Goal: Information Seeking & Learning: Check status

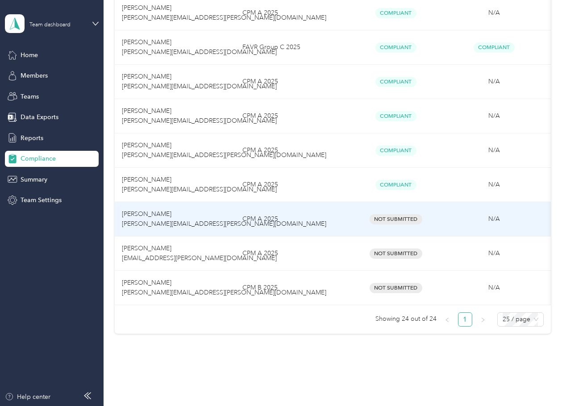
scroll to position [745, 0]
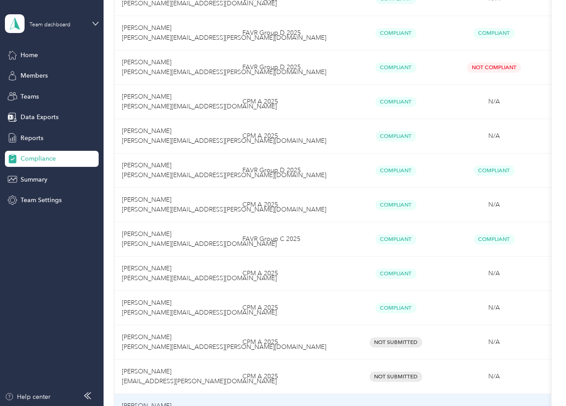
scroll to position [745, 0]
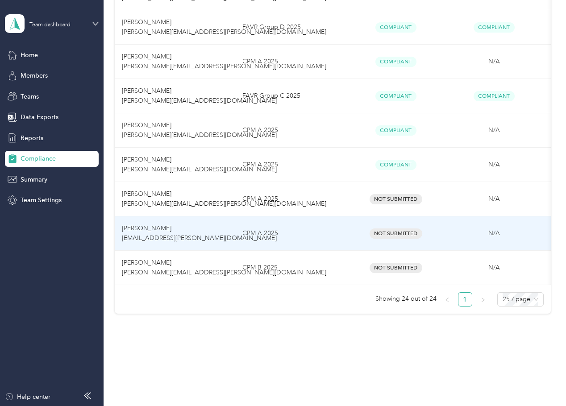
click at [406, 230] on span "Not Submitted" at bounding box center [396, 234] width 53 height 10
click at [167, 225] on span "[PERSON_NAME] [EMAIL_ADDRESS][PERSON_NAME][DOMAIN_NAME]" at bounding box center [199, 233] width 155 height 17
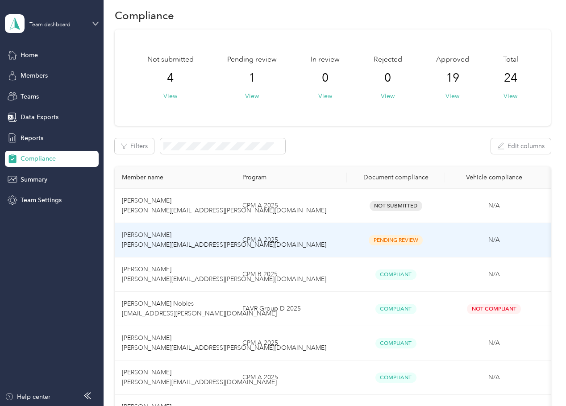
scroll to position [0, 0]
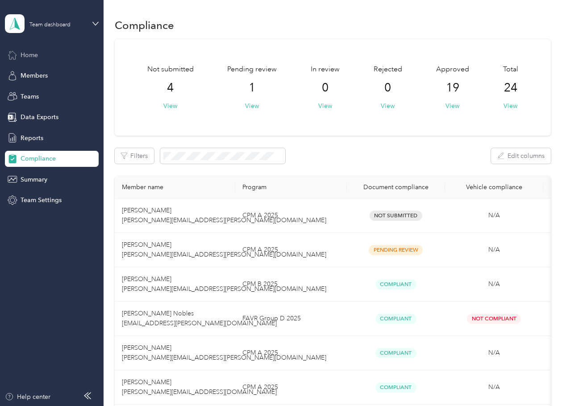
click at [35, 56] on span "Home" at bounding box center [29, 54] width 17 height 9
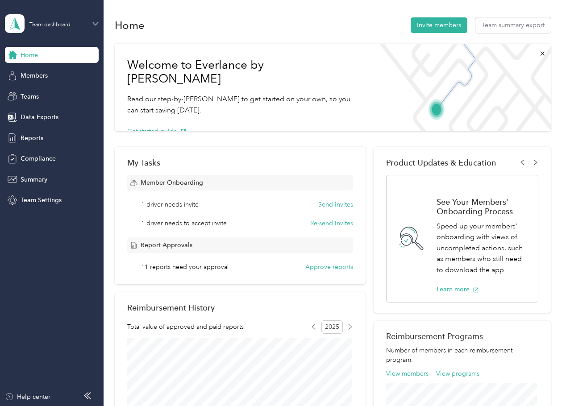
click at [98, 24] on icon at bounding box center [95, 24] width 6 height 6
click at [51, 92] on div "Personal dashboard" at bounding box center [41, 93] width 56 height 9
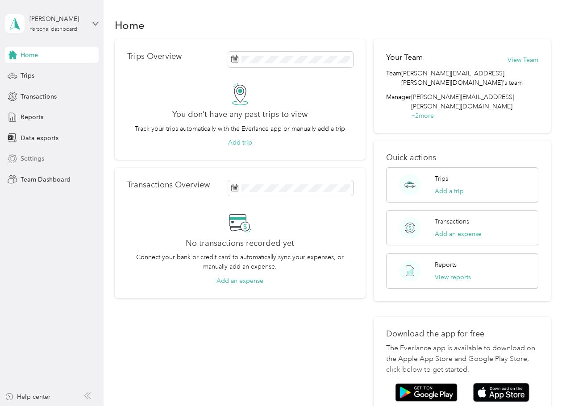
click at [40, 156] on span "Settings" at bounding box center [33, 158] width 24 height 9
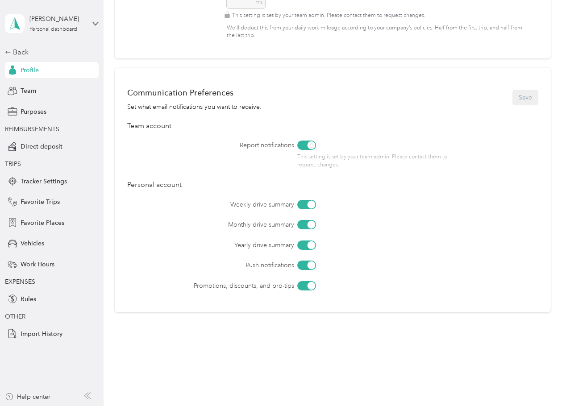
scroll to position [443, 0]
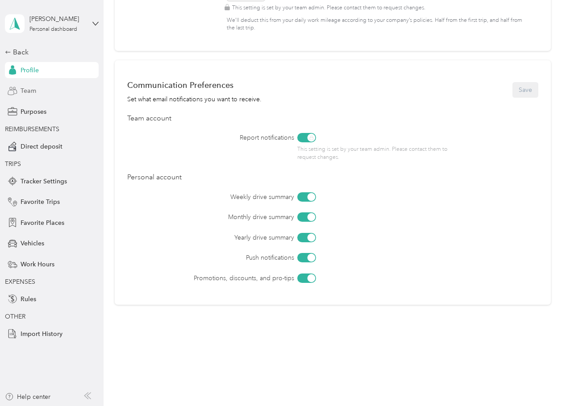
click at [33, 91] on span "Team" at bounding box center [29, 90] width 16 height 9
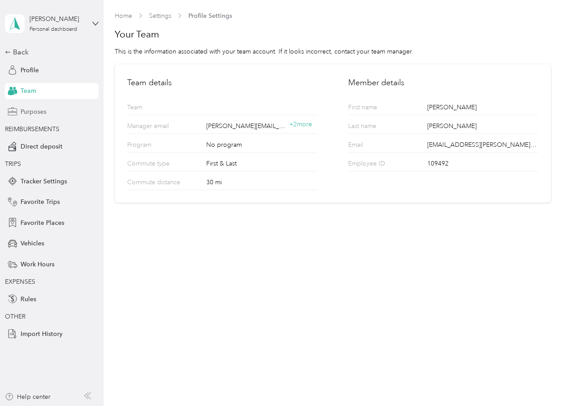
click at [38, 107] on span "Purposes" at bounding box center [34, 111] width 26 height 9
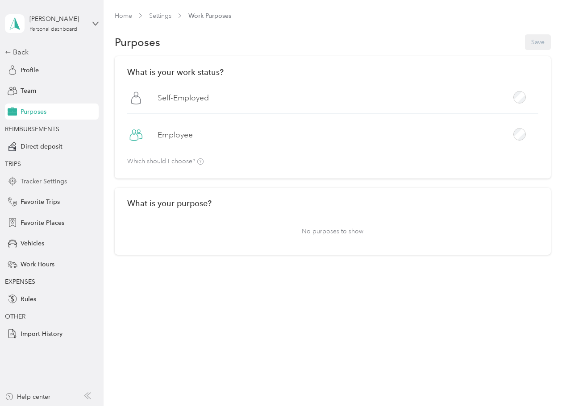
click at [42, 179] on span "Tracker Settings" at bounding box center [44, 181] width 46 height 9
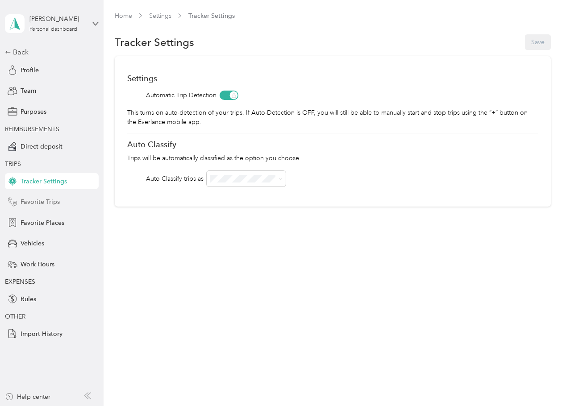
click at [45, 196] on div "Favorite Trips" at bounding box center [52, 202] width 94 height 16
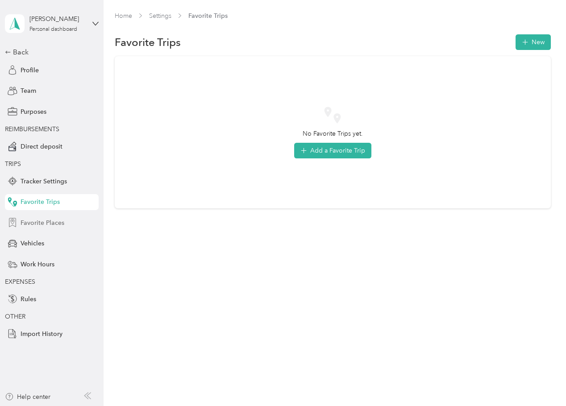
click at [46, 223] on span "Favorite Places" at bounding box center [43, 222] width 44 height 9
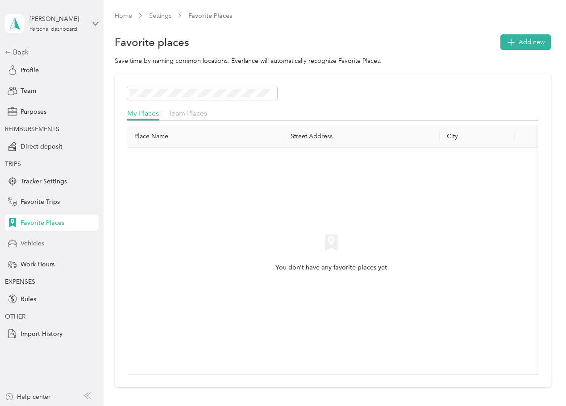
click at [43, 243] on span "Vehicles" at bounding box center [33, 243] width 24 height 9
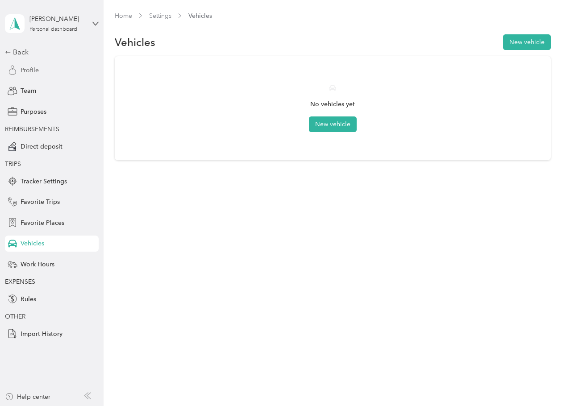
click at [30, 72] on span "Profile" at bounding box center [30, 70] width 18 height 9
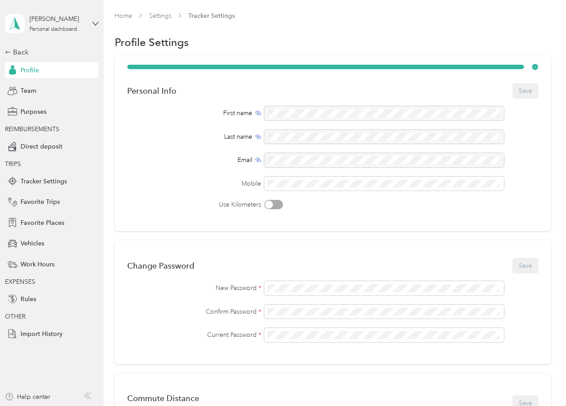
click at [88, 397] on icon at bounding box center [87, 396] width 7 height 7
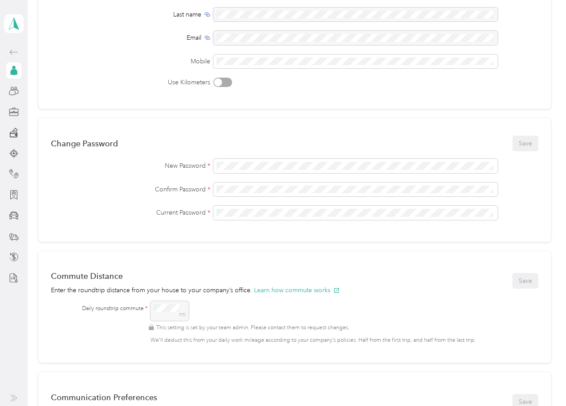
scroll to position [268, 0]
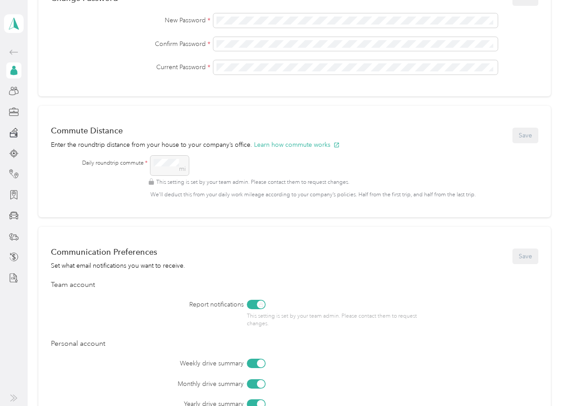
click at [13, 398] on icon at bounding box center [13, 398] width 7 height 7
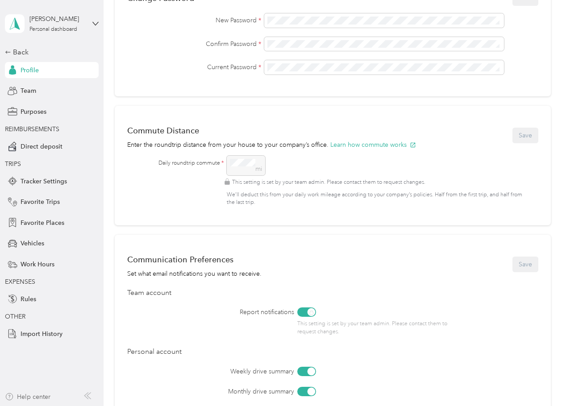
click at [24, 395] on div "Help center" at bounding box center [28, 397] width 46 height 9
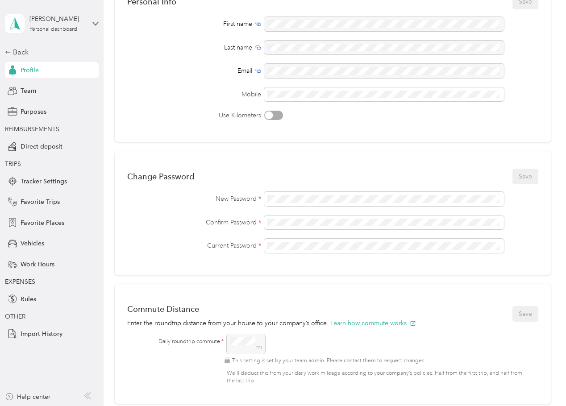
scroll to position [0, 0]
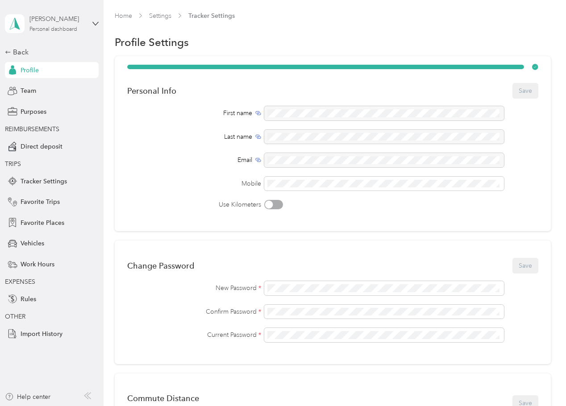
click at [79, 29] on div "[PERSON_NAME] Personal dashboard" at bounding box center [57, 23] width 56 height 18
click at [59, 71] on div "Team dashboard" at bounding box center [37, 70] width 48 height 9
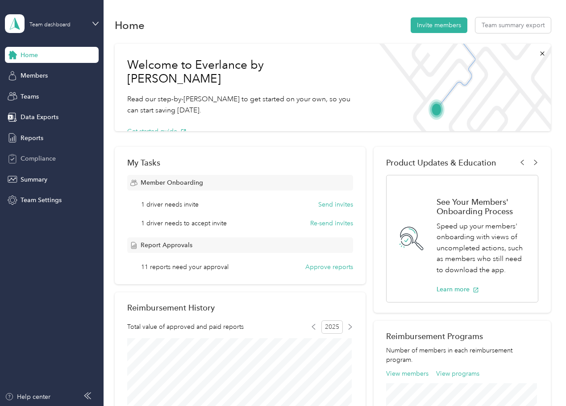
click at [50, 161] on span "Compliance" at bounding box center [38, 158] width 35 height 9
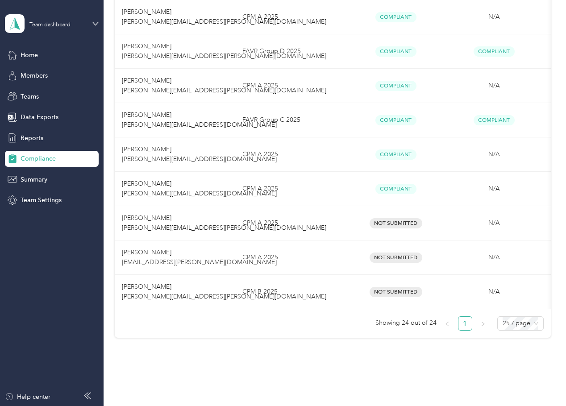
scroll to position [745, 0]
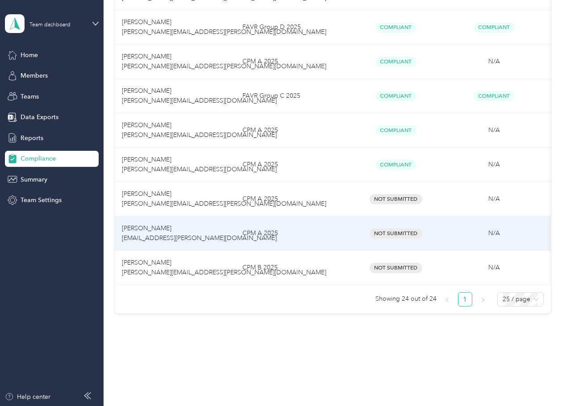
click at [159, 230] on span "[PERSON_NAME] [EMAIL_ADDRESS][PERSON_NAME][DOMAIN_NAME]" at bounding box center [199, 233] width 155 height 17
click at [387, 229] on span "Not Submitted" at bounding box center [396, 234] width 53 height 10
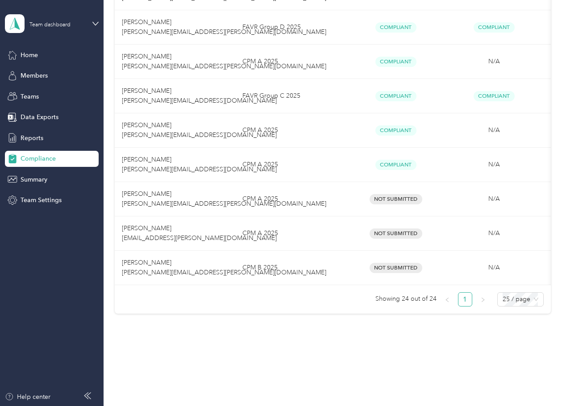
click at [28, 65] on div "Home Members Teams Data Exports Reports Compliance Summary Team Settings" at bounding box center [52, 128] width 94 height 162
click at [29, 74] on span "Members" at bounding box center [34, 75] width 27 height 9
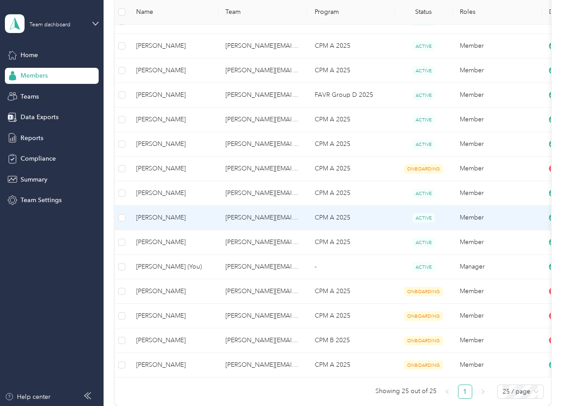
scroll to position [447, 0]
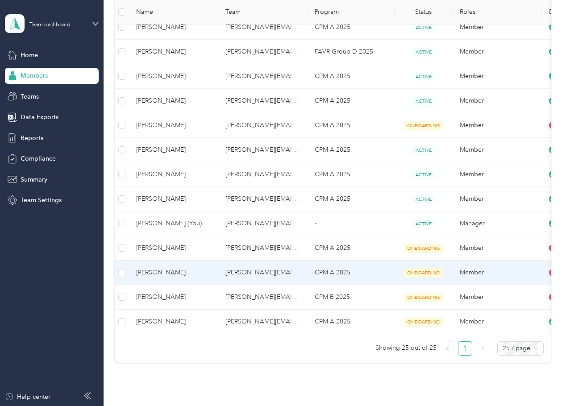
click at [249, 268] on td "[PERSON_NAME][EMAIL_ADDRESS][PERSON_NAME][DOMAIN_NAME]" at bounding box center [262, 273] width 89 height 25
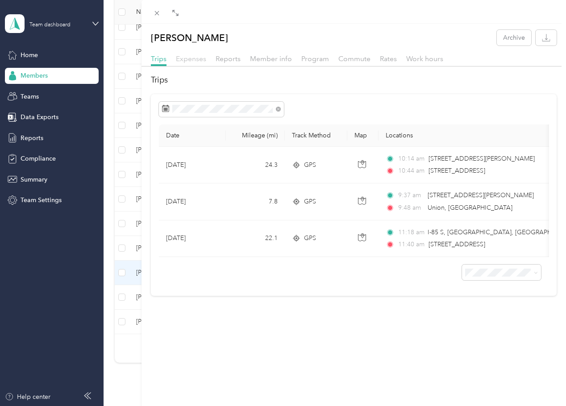
click at [189, 62] on span "Expenses" at bounding box center [191, 58] width 30 height 8
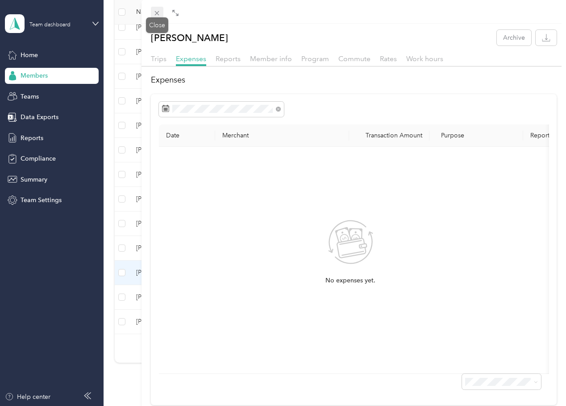
click at [155, 13] on icon at bounding box center [157, 13] width 8 height 8
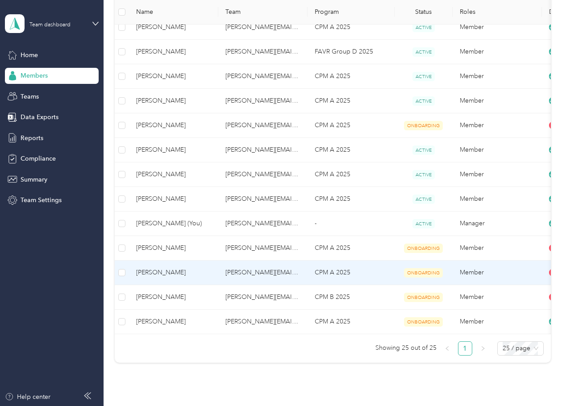
click at [385, 272] on td "CPM A 2025" at bounding box center [351, 273] width 87 height 25
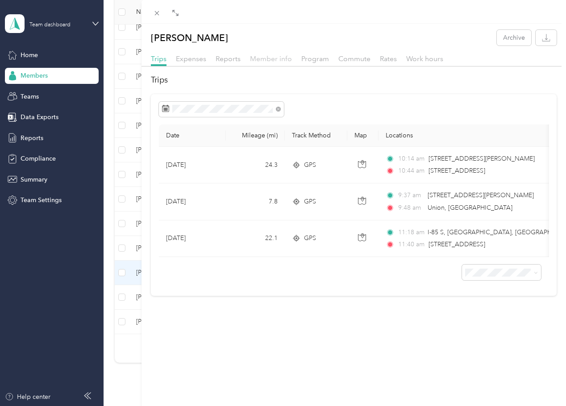
click at [264, 59] on span "Member info" at bounding box center [271, 58] width 42 height 8
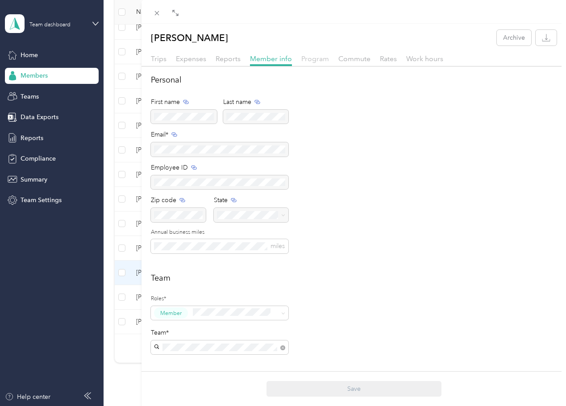
click at [321, 62] on span "Program" at bounding box center [315, 58] width 28 height 8
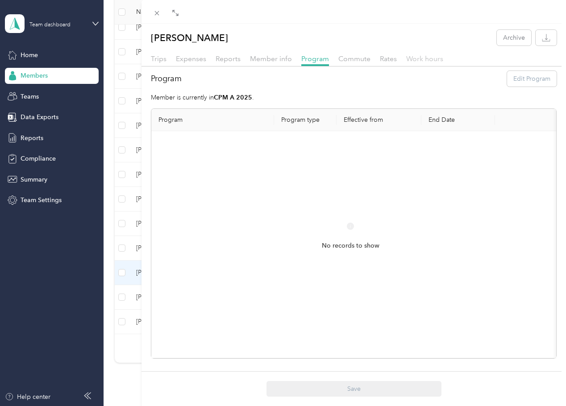
click at [421, 61] on span "Work hours" at bounding box center [424, 58] width 37 height 8
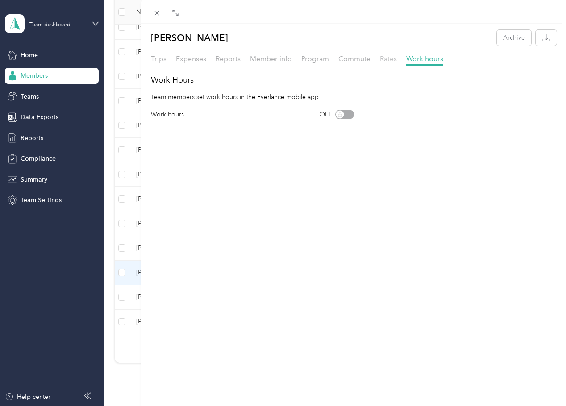
click at [390, 58] on span "Rates" at bounding box center [388, 58] width 17 height 8
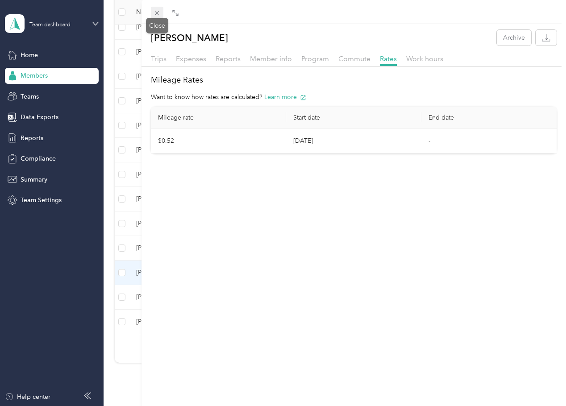
click at [159, 15] on icon at bounding box center [157, 13] width 4 height 4
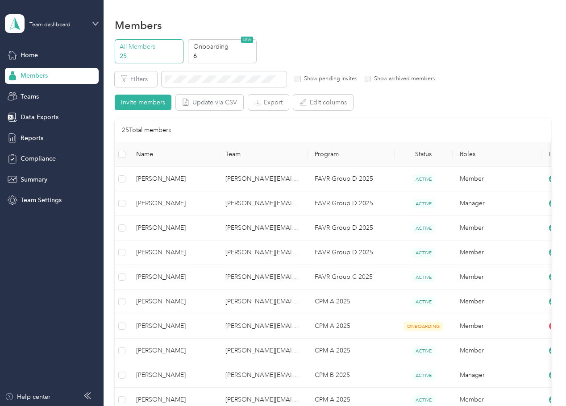
click at [138, 45] on p "All Members" at bounding box center [150, 46] width 61 height 9
click at [43, 56] on div "Home" at bounding box center [52, 55] width 94 height 16
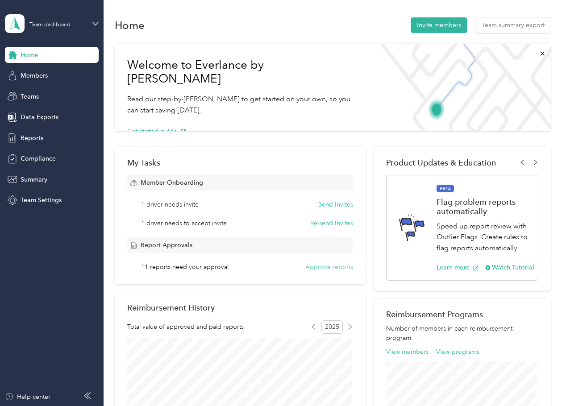
click at [333, 269] on button "Approve reports" at bounding box center [329, 267] width 48 height 9
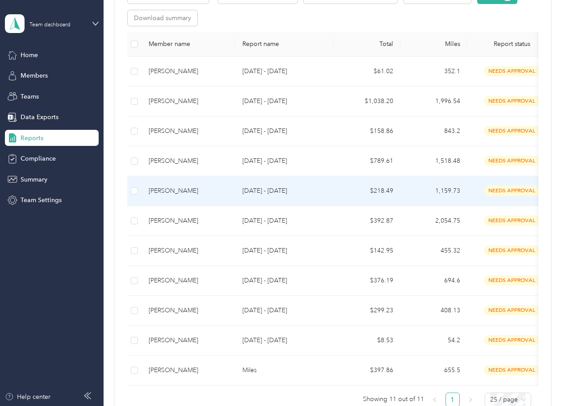
scroll to position [179, 0]
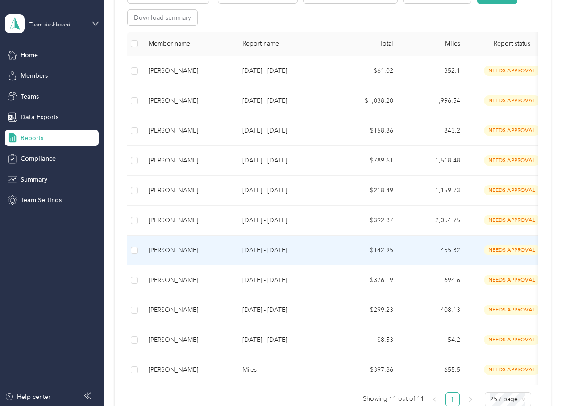
click at [311, 249] on p "[DATE] - [DATE]" at bounding box center [285, 251] width 84 height 10
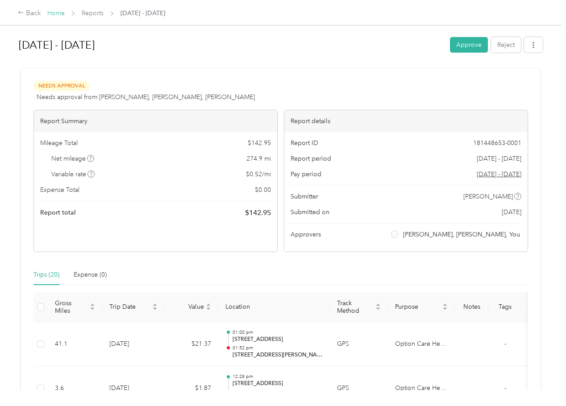
click at [59, 11] on link "Home" at bounding box center [55, 13] width 17 height 8
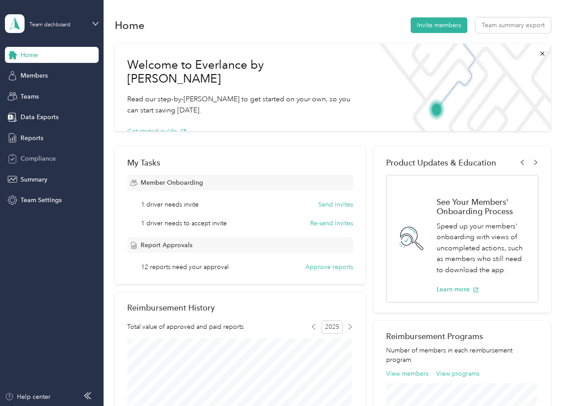
click at [31, 157] on span "Compliance" at bounding box center [38, 158] width 35 height 9
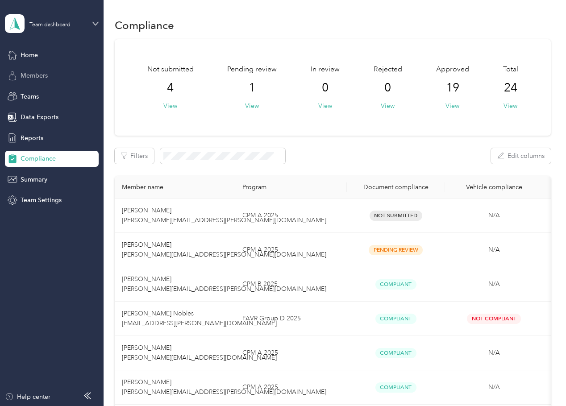
click at [46, 73] on span "Members" at bounding box center [34, 75] width 27 height 9
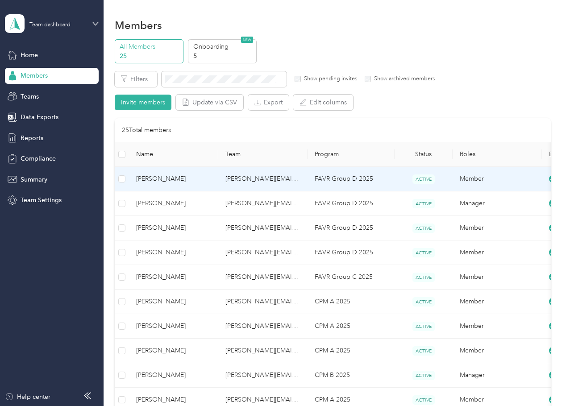
click at [188, 176] on span "[PERSON_NAME]" at bounding box center [173, 179] width 75 height 10
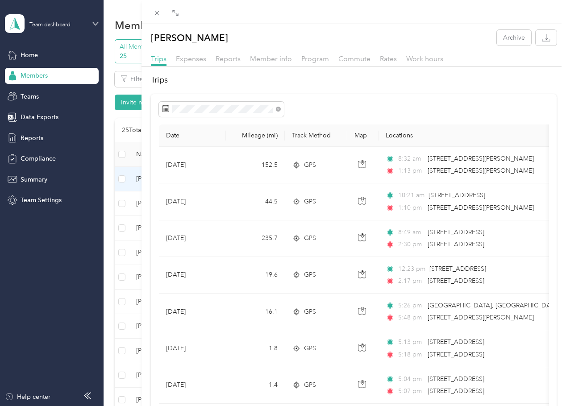
click at [356, 54] on div "Commute" at bounding box center [355, 59] width 32 height 11
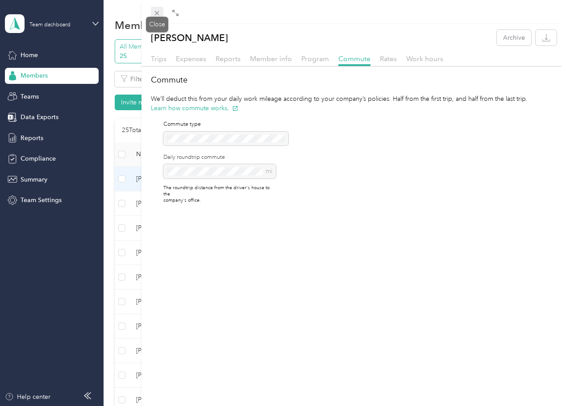
click at [157, 14] on icon at bounding box center [157, 13] width 4 height 4
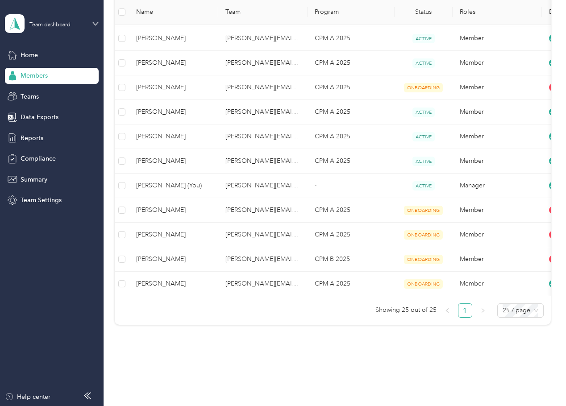
scroll to position [491, 0]
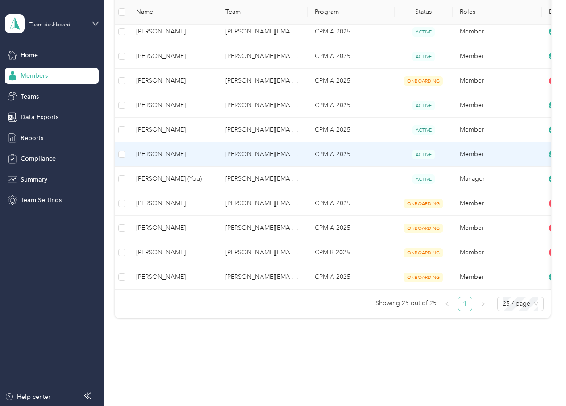
click at [222, 154] on td "[PERSON_NAME][EMAIL_ADDRESS][PERSON_NAME][DOMAIN_NAME]" at bounding box center [262, 154] width 89 height 25
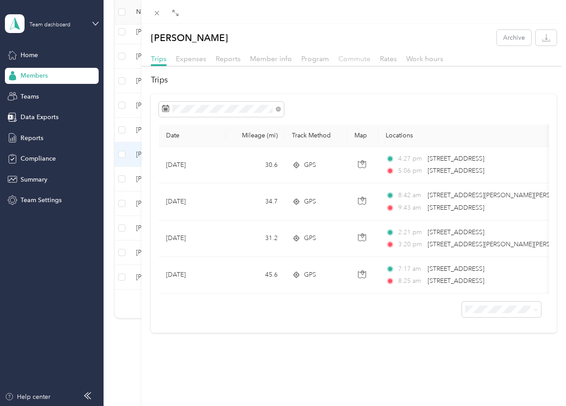
click at [348, 58] on span "Commute" at bounding box center [355, 58] width 32 height 8
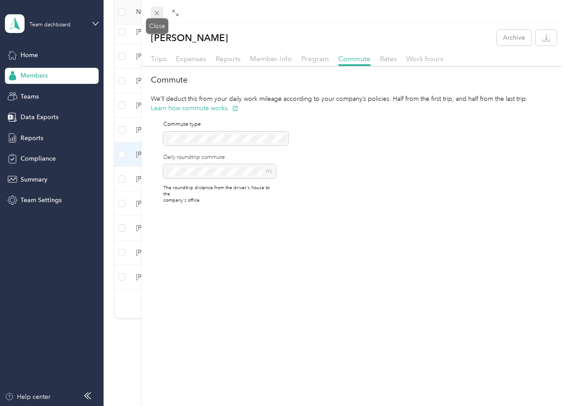
click at [157, 13] on icon at bounding box center [157, 13] width 4 height 4
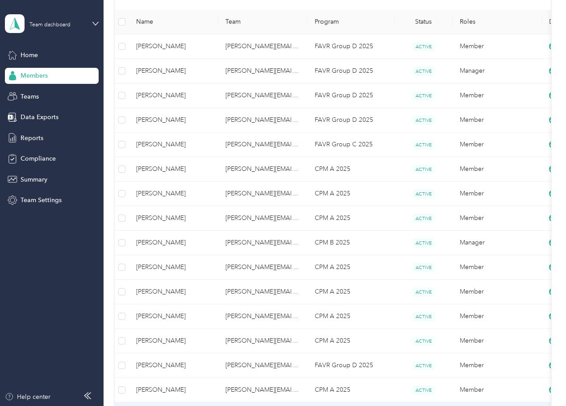
scroll to position [89, 0]
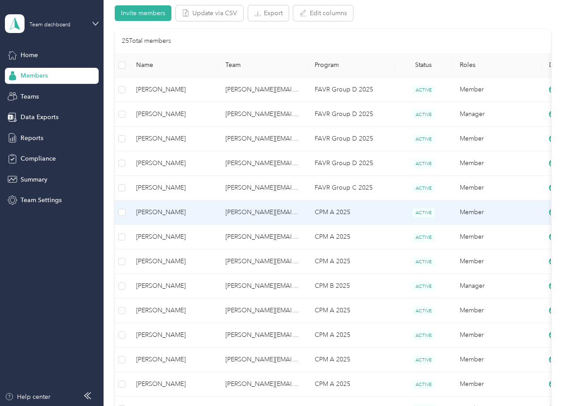
click at [202, 207] on td "[PERSON_NAME]" at bounding box center [173, 213] width 89 height 25
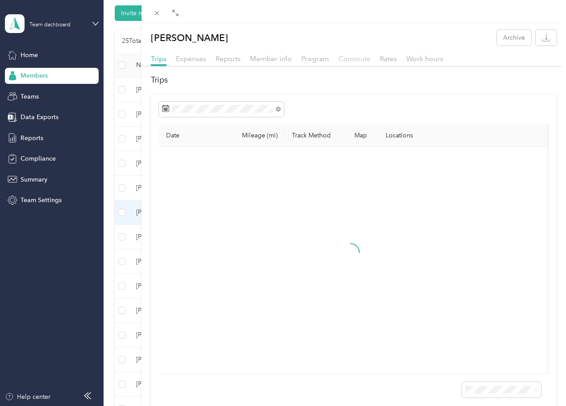
click at [357, 60] on span "Commute" at bounding box center [355, 58] width 32 height 8
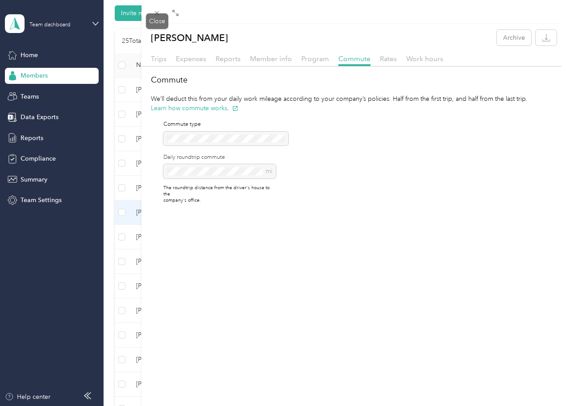
click at [158, 14] on icon at bounding box center [157, 13] width 4 height 4
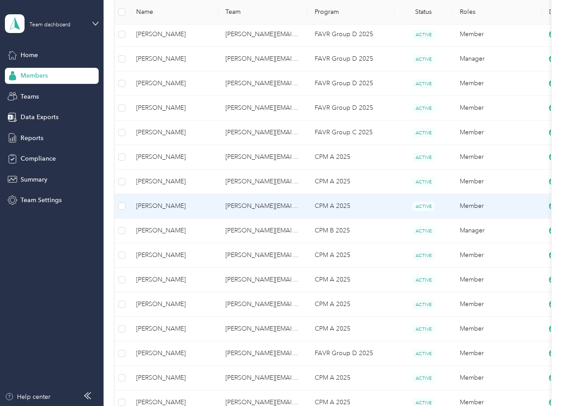
scroll to position [223, 0]
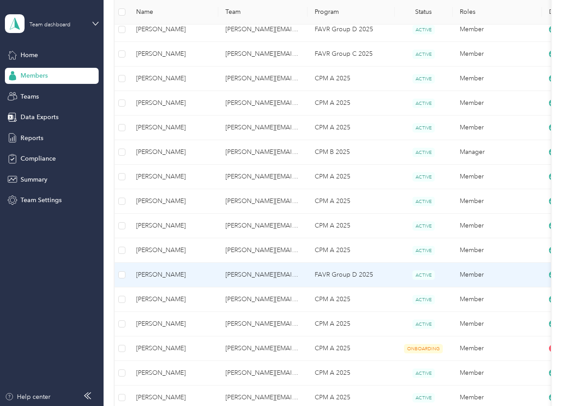
click at [378, 280] on td "FAVR Group D 2025" at bounding box center [351, 275] width 87 height 25
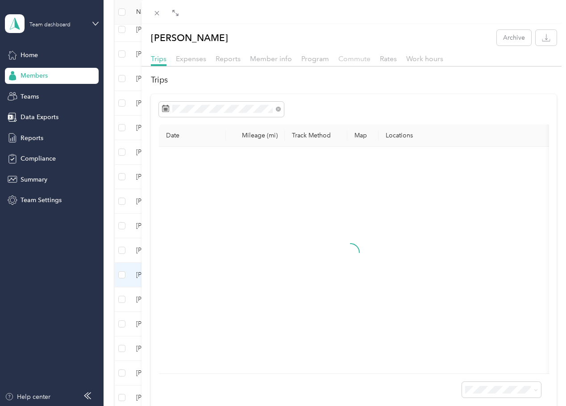
click at [359, 58] on span "Commute" at bounding box center [355, 58] width 32 height 8
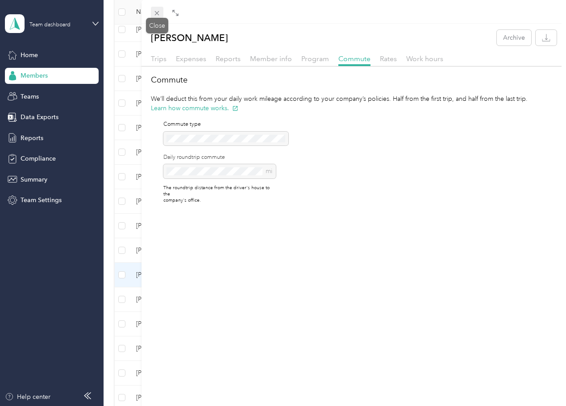
click at [157, 11] on icon at bounding box center [157, 13] width 8 height 8
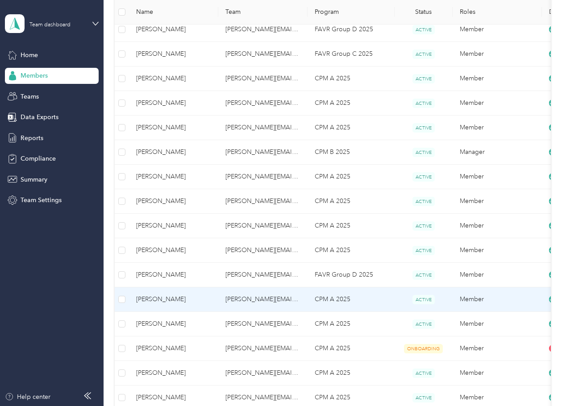
scroll to position [45, 0]
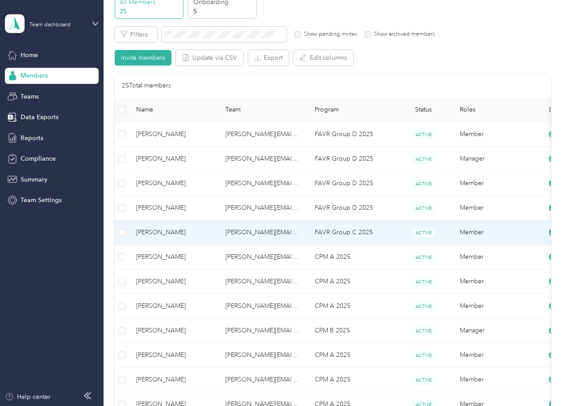
click at [348, 235] on td "FAVR Group C 2025" at bounding box center [351, 233] width 87 height 25
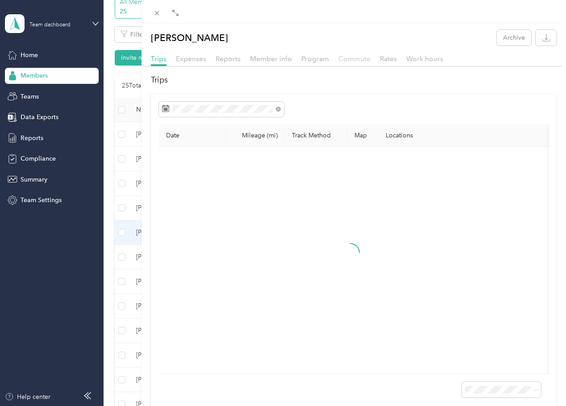
click at [352, 58] on span "Commute" at bounding box center [355, 58] width 32 height 8
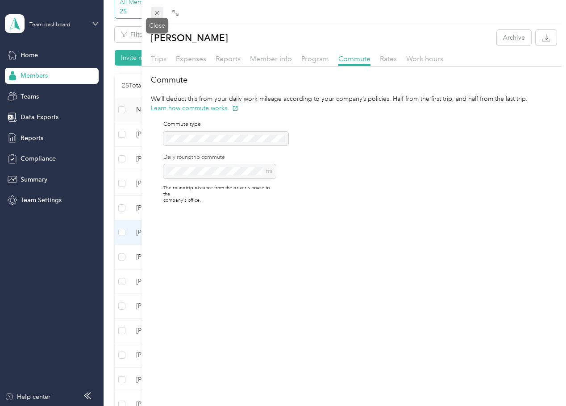
click at [155, 13] on icon at bounding box center [157, 13] width 8 height 8
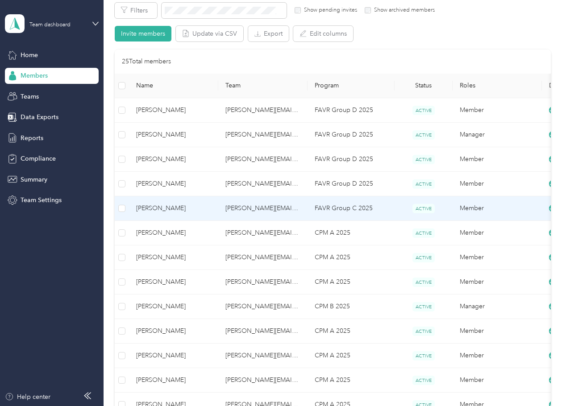
scroll to position [89, 0]
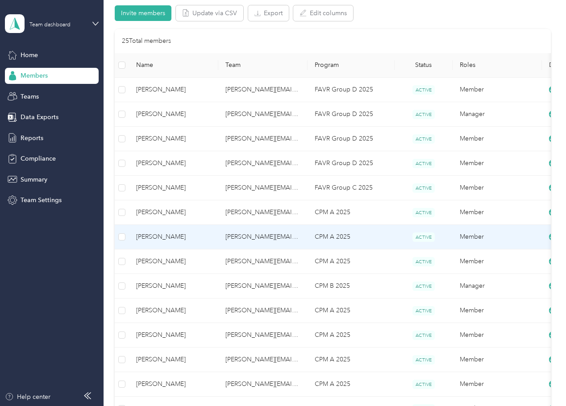
click at [348, 237] on td "CPM A 2025" at bounding box center [351, 237] width 87 height 25
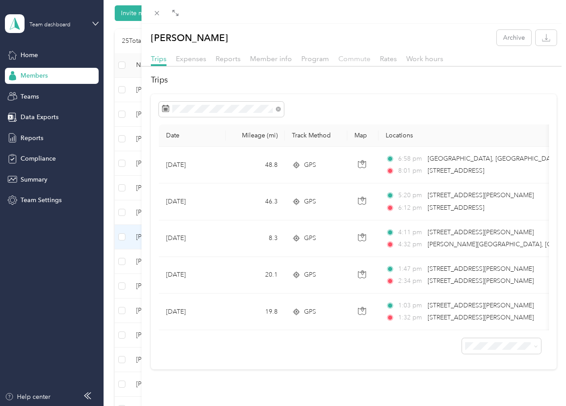
click at [355, 57] on span "Commute" at bounding box center [355, 58] width 32 height 8
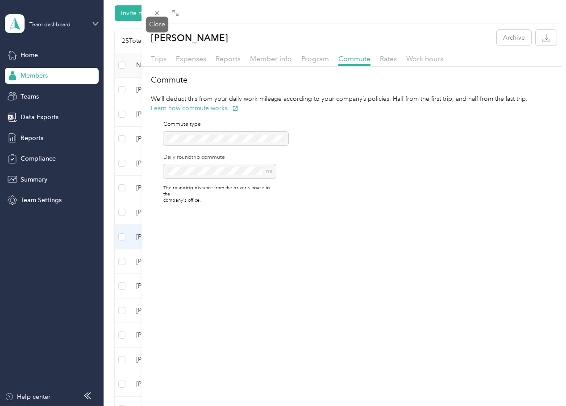
click at [159, 17] on span at bounding box center [157, 13] width 13 height 13
